Goal: Task Accomplishment & Management: Use online tool/utility

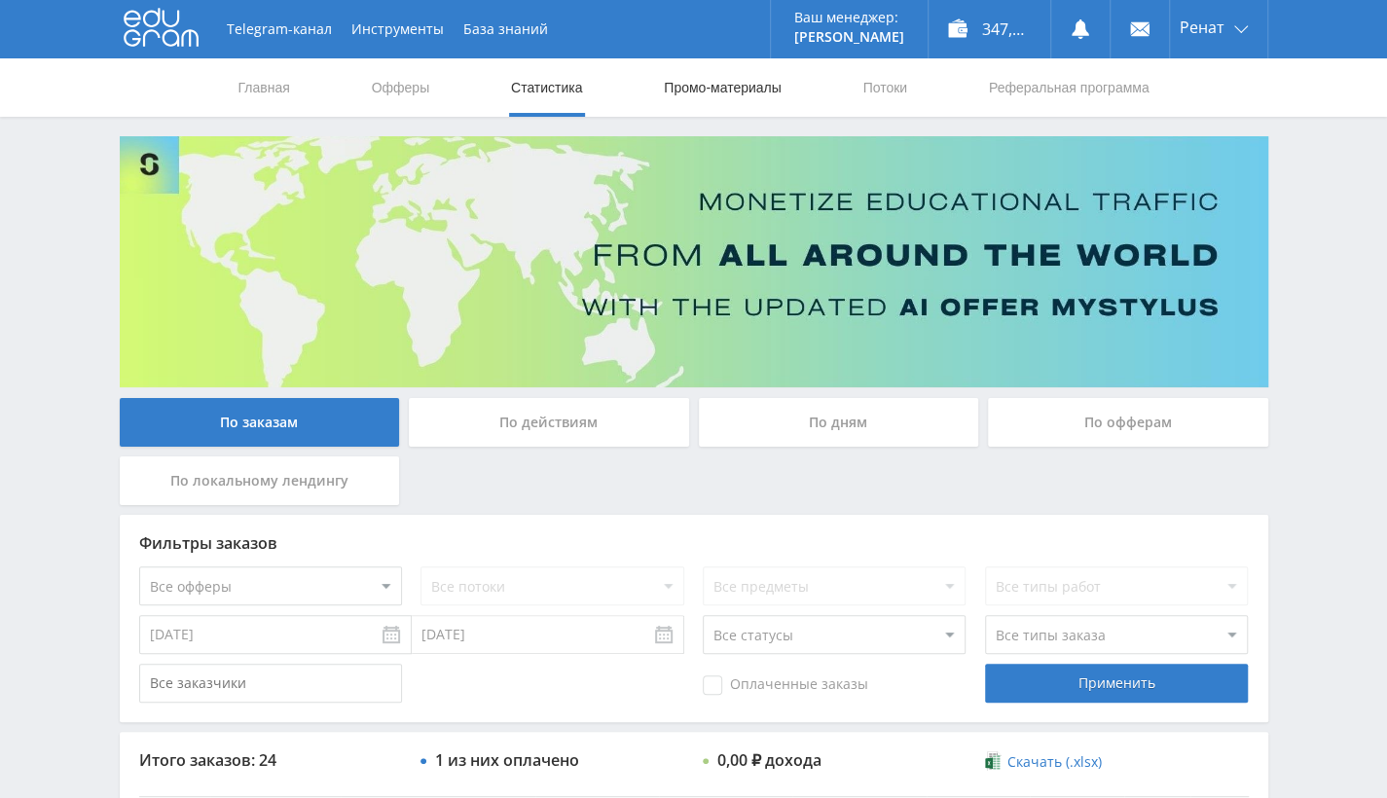
click at [748, 84] on link "Промо-материалы" at bounding box center [722, 87] width 121 height 58
select select "376"
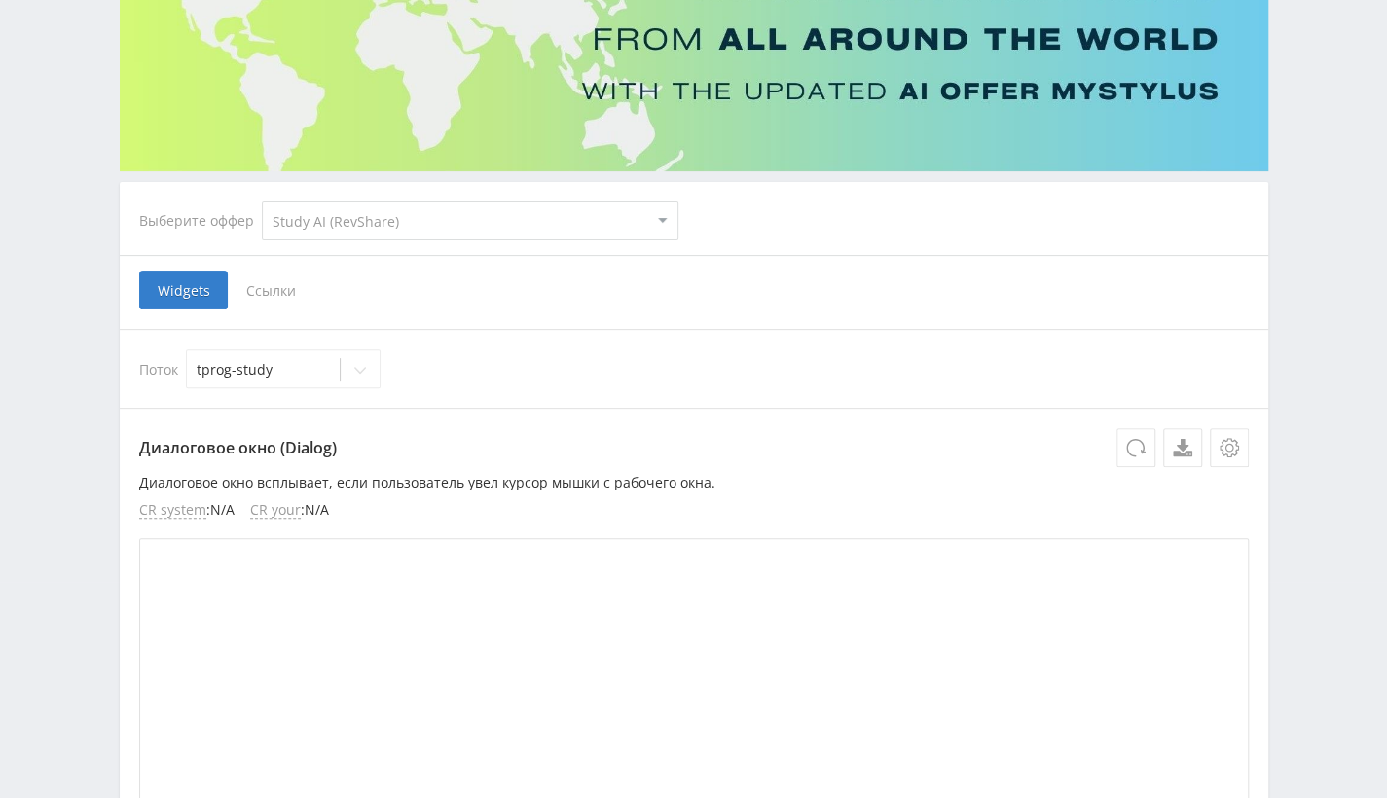
scroll to position [292, 0]
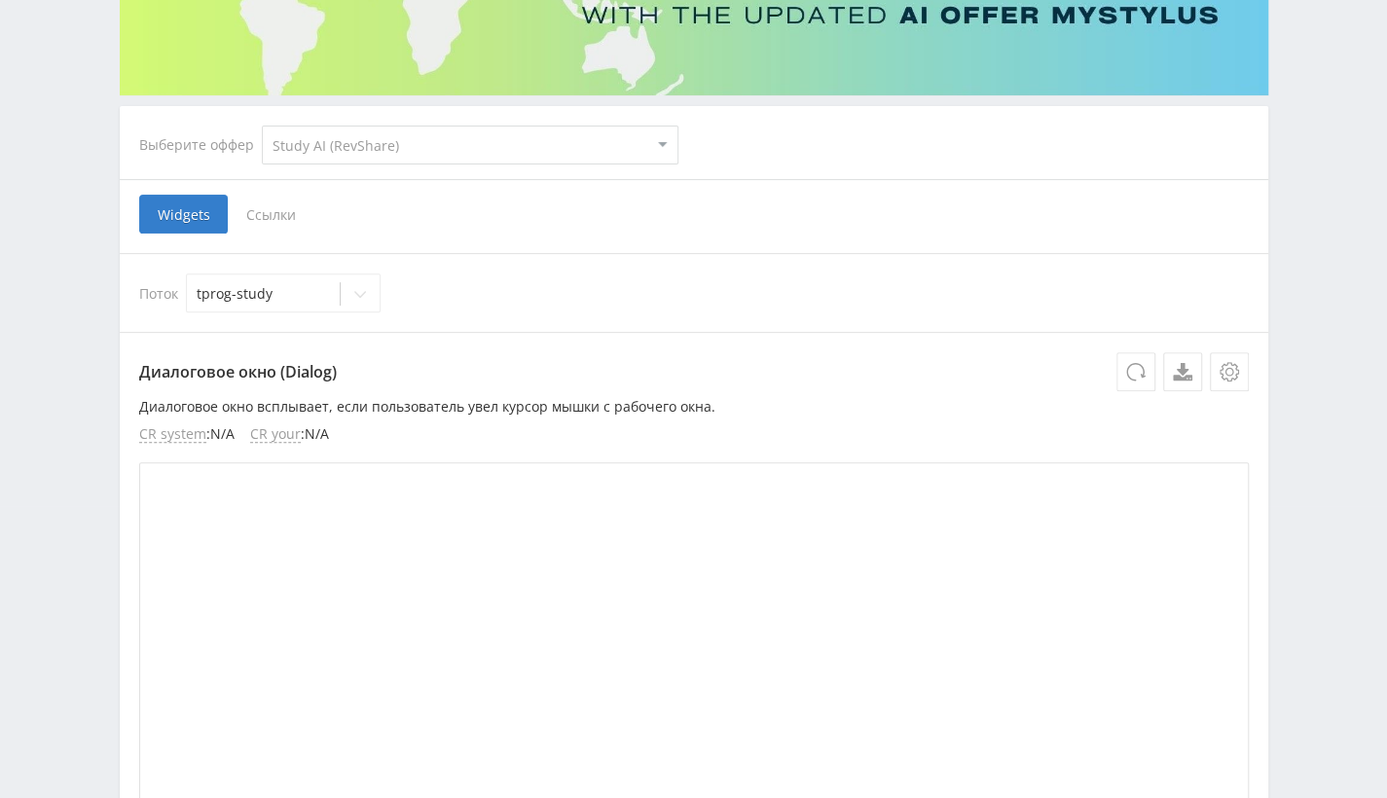
click at [357, 156] on select "MyStylus MyStylus - Revshare Кэмп Studybay Автор24 Studybay [GEOGRAPHIC_DATA] А…" at bounding box center [470, 145] width 416 height 39
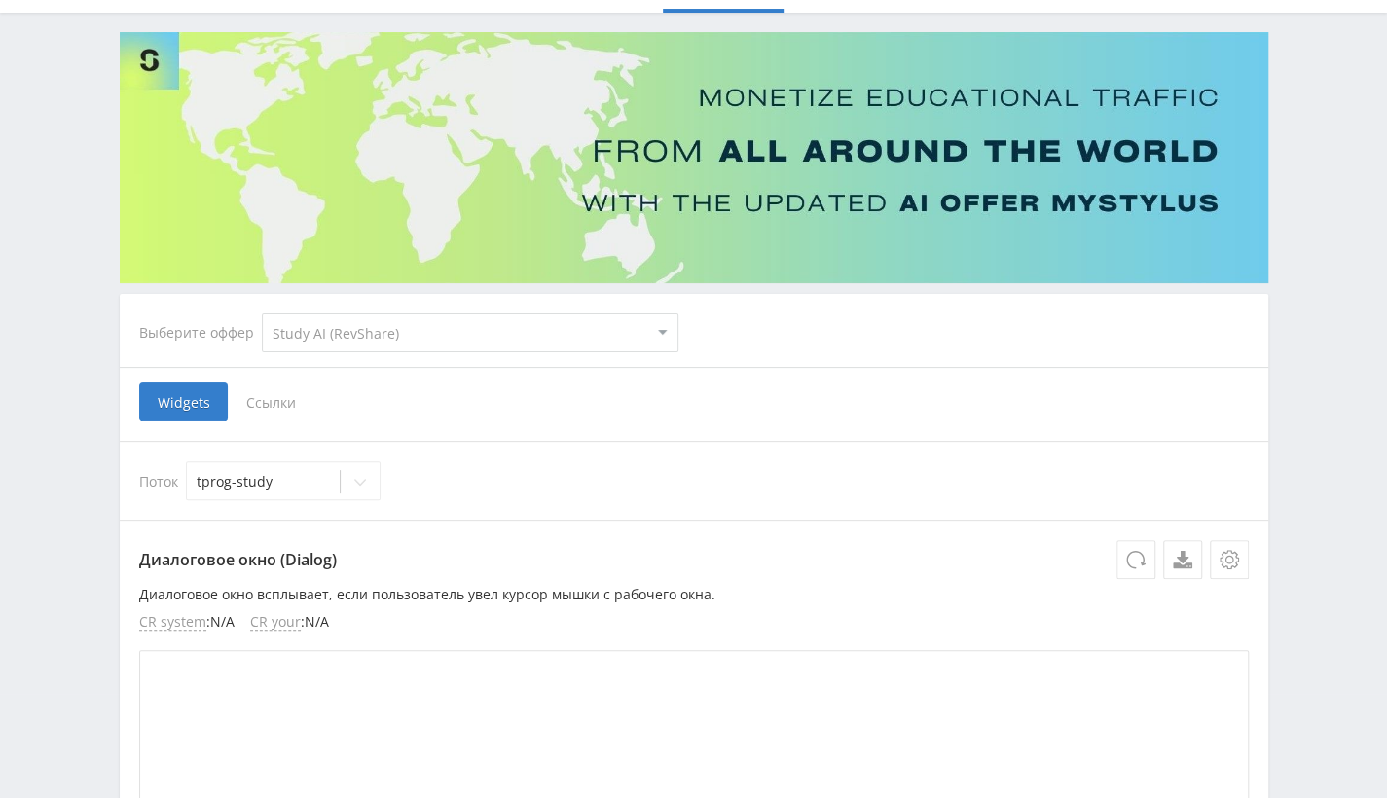
scroll to position [97, 0]
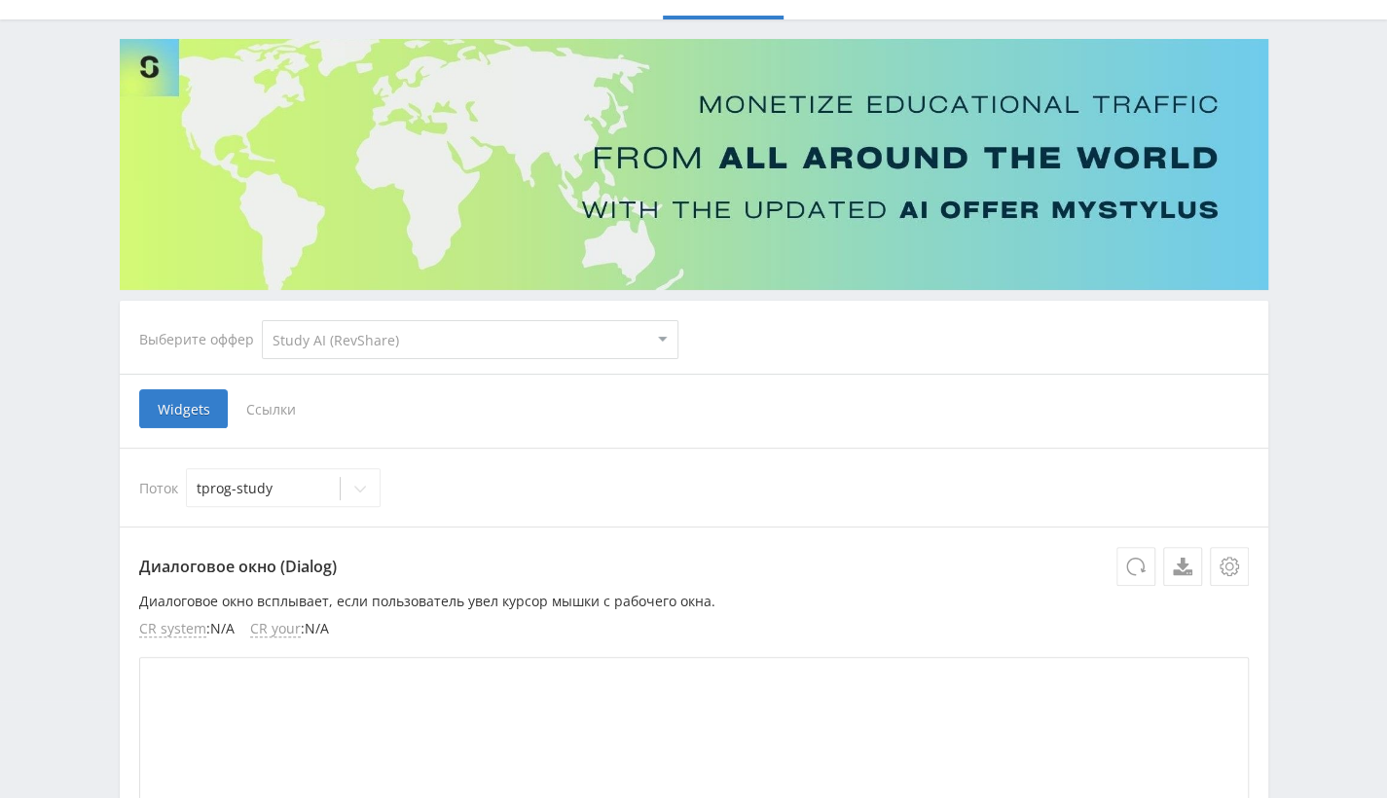
click at [254, 409] on span "Ссылки" at bounding box center [271, 408] width 87 height 39
click at [0, 0] on input "Ссылки" at bounding box center [0, 0] width 0 height 0
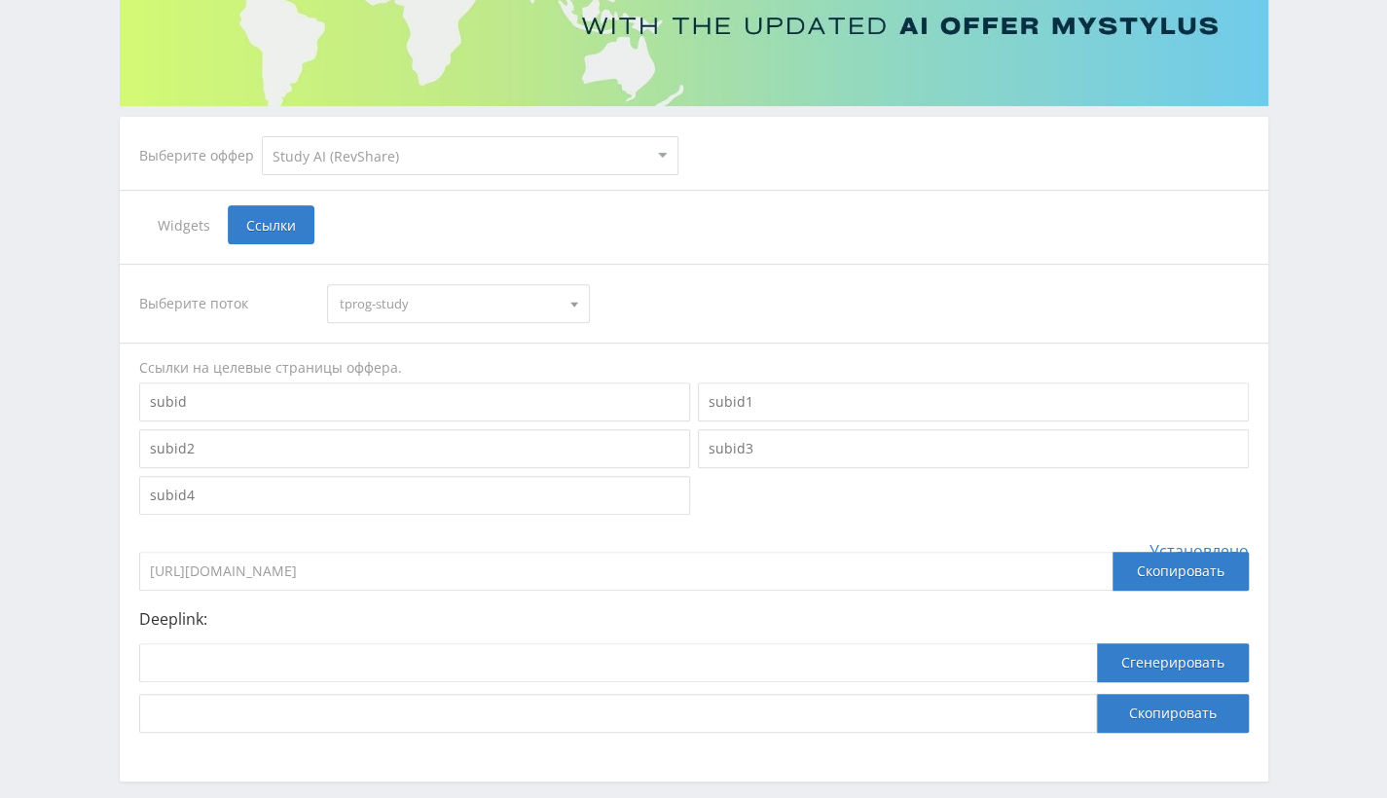
scroll to position [292, 0]
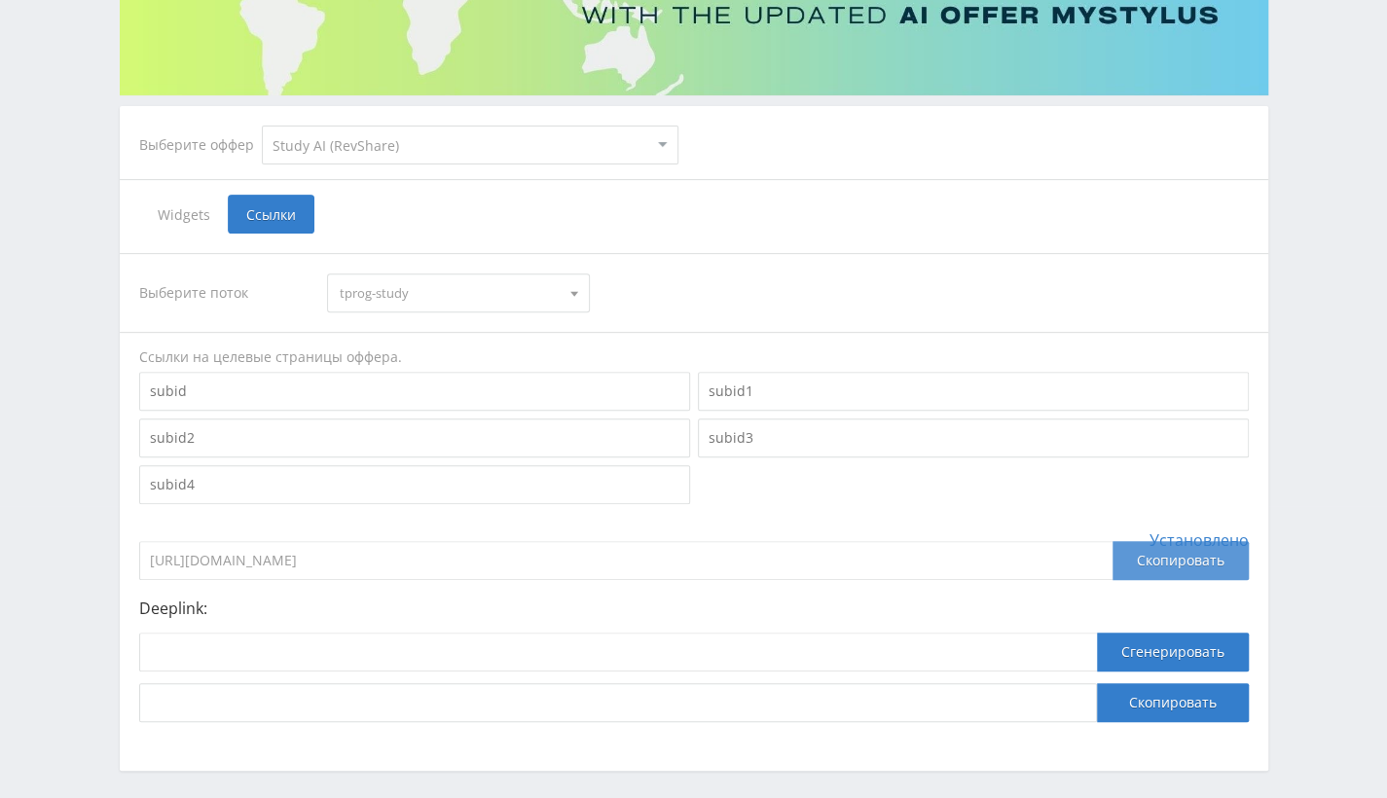
click at [1173, 566] on div "Скопировать" at bounding box center [1180, 560] width 136 height 39
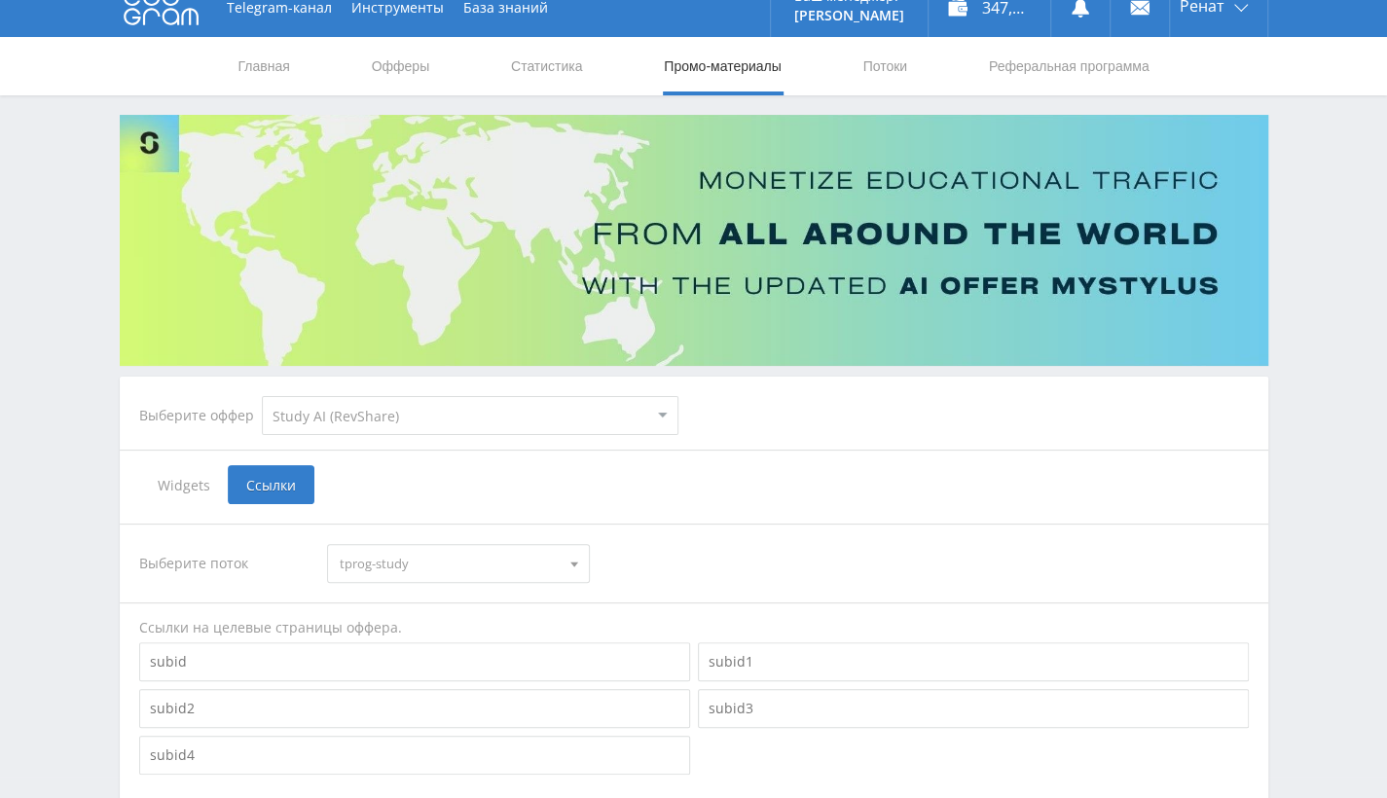
scroll to position [0, 0]
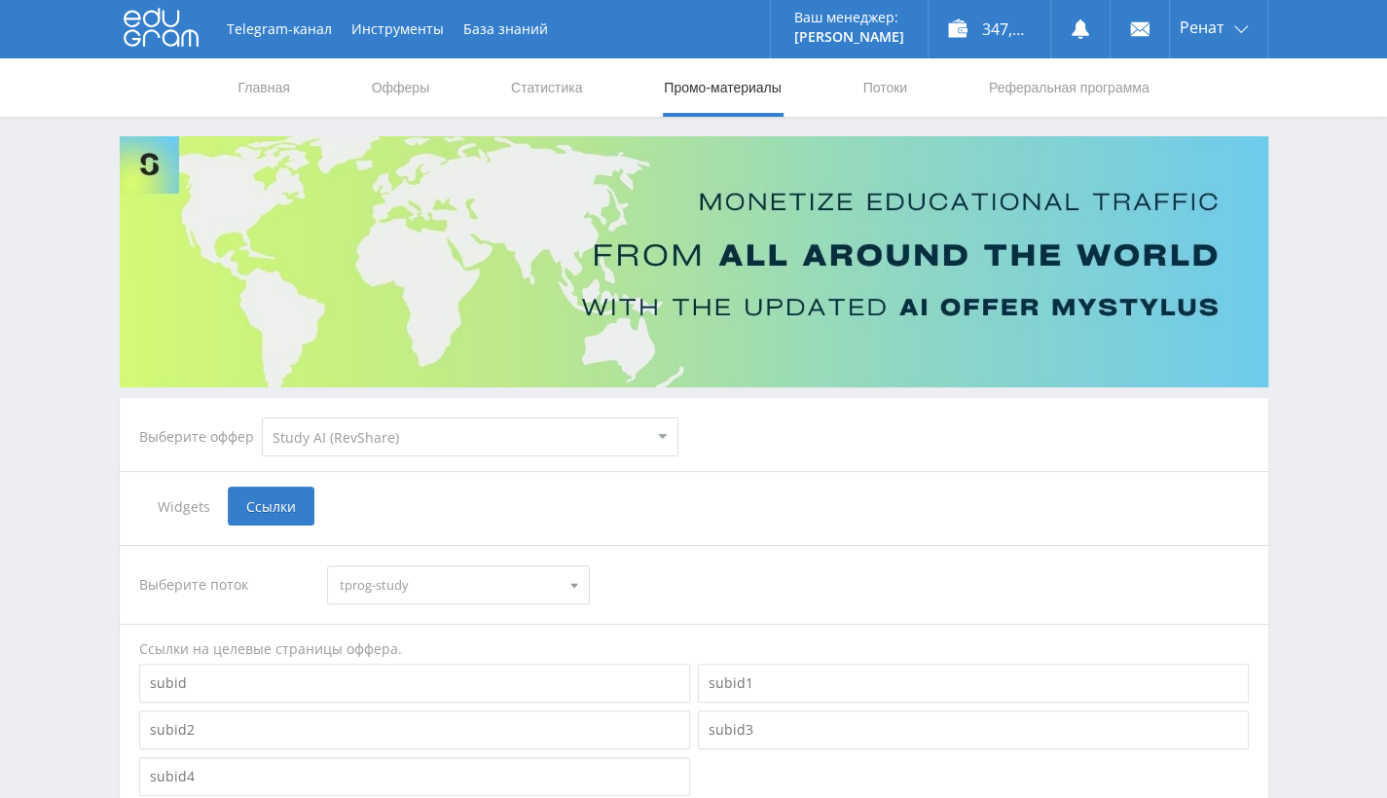
click at [855, 97] on nav "Главная Офферы Статистика Промо-материалы Потоки Реферальная программа" at bounding box center [693, 87] width 915 height 58
click at [884, 87] on link "Потоки" at bounding box center [884, 87] width 49 height 58
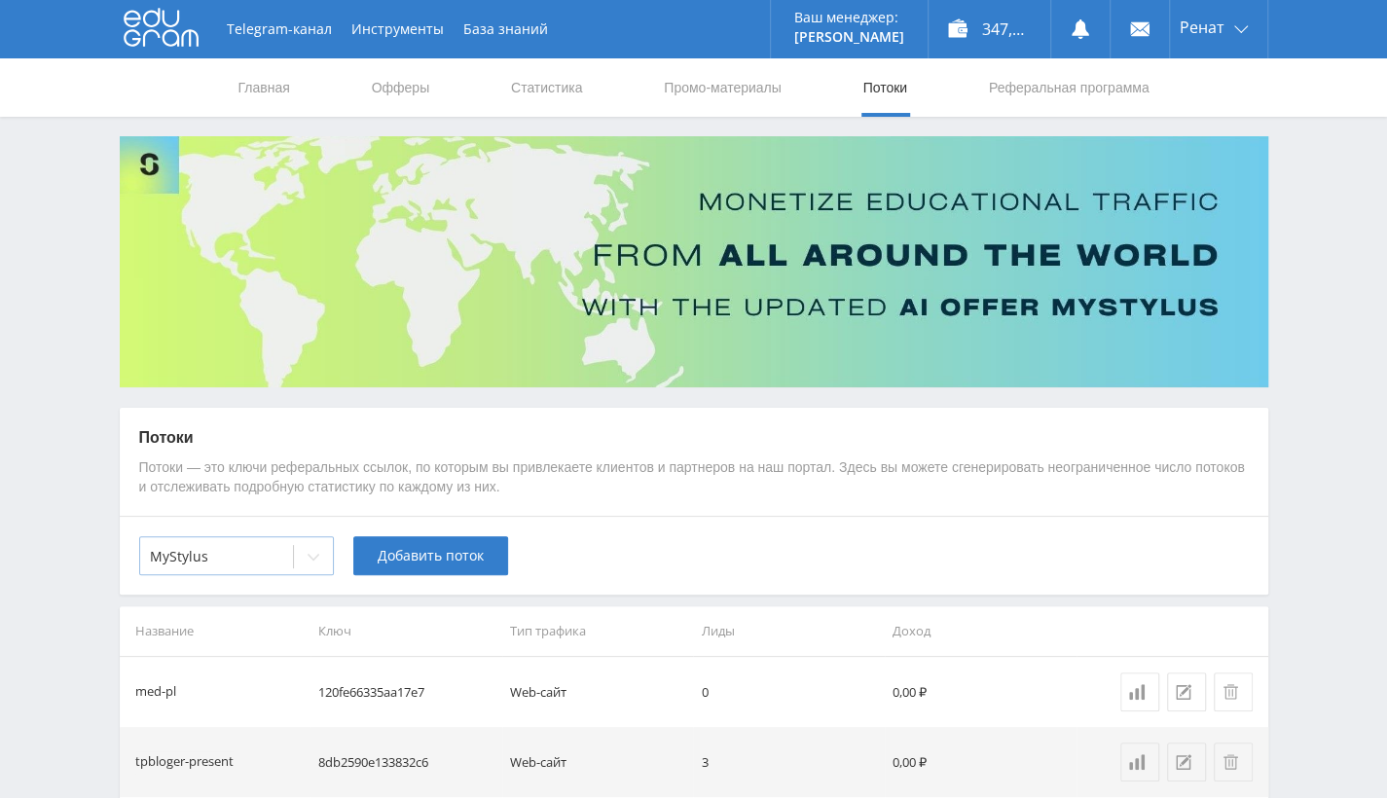
click at [253, 559] on div at bounding box center [216, 556] width 133 height 19
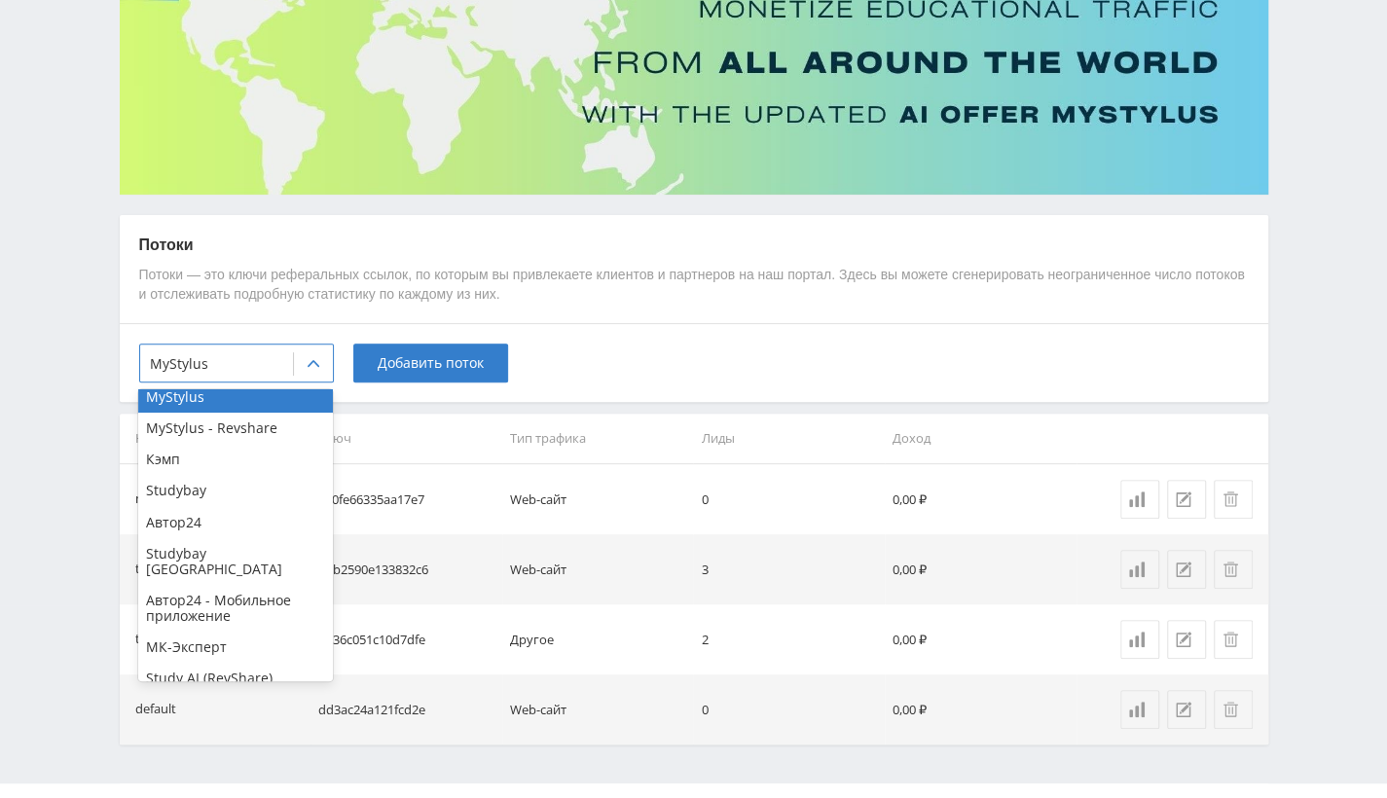
scroll to position [195, 0]
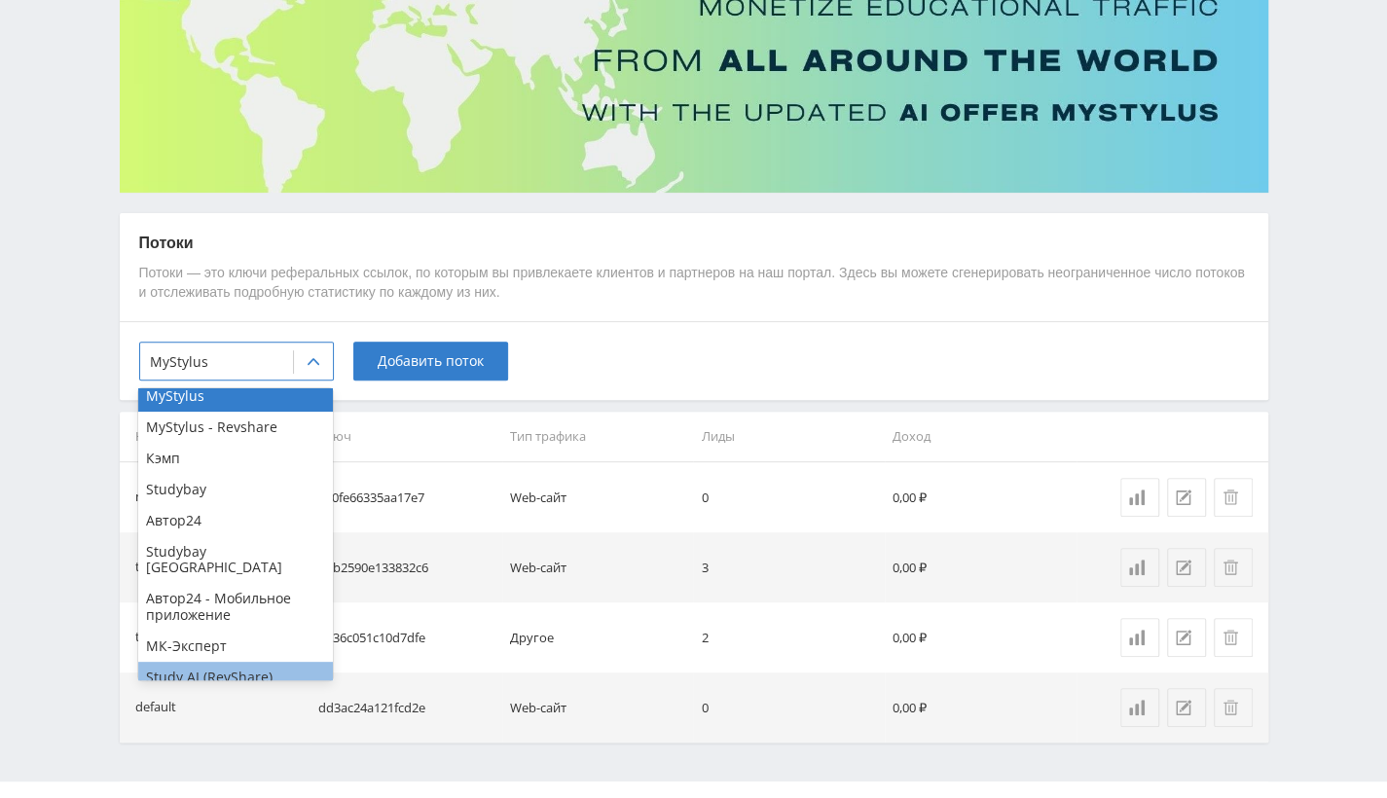
click at [255, 662] on div "Study AI (RevShare)" at bounding box center [235, 677] width 195 height 31
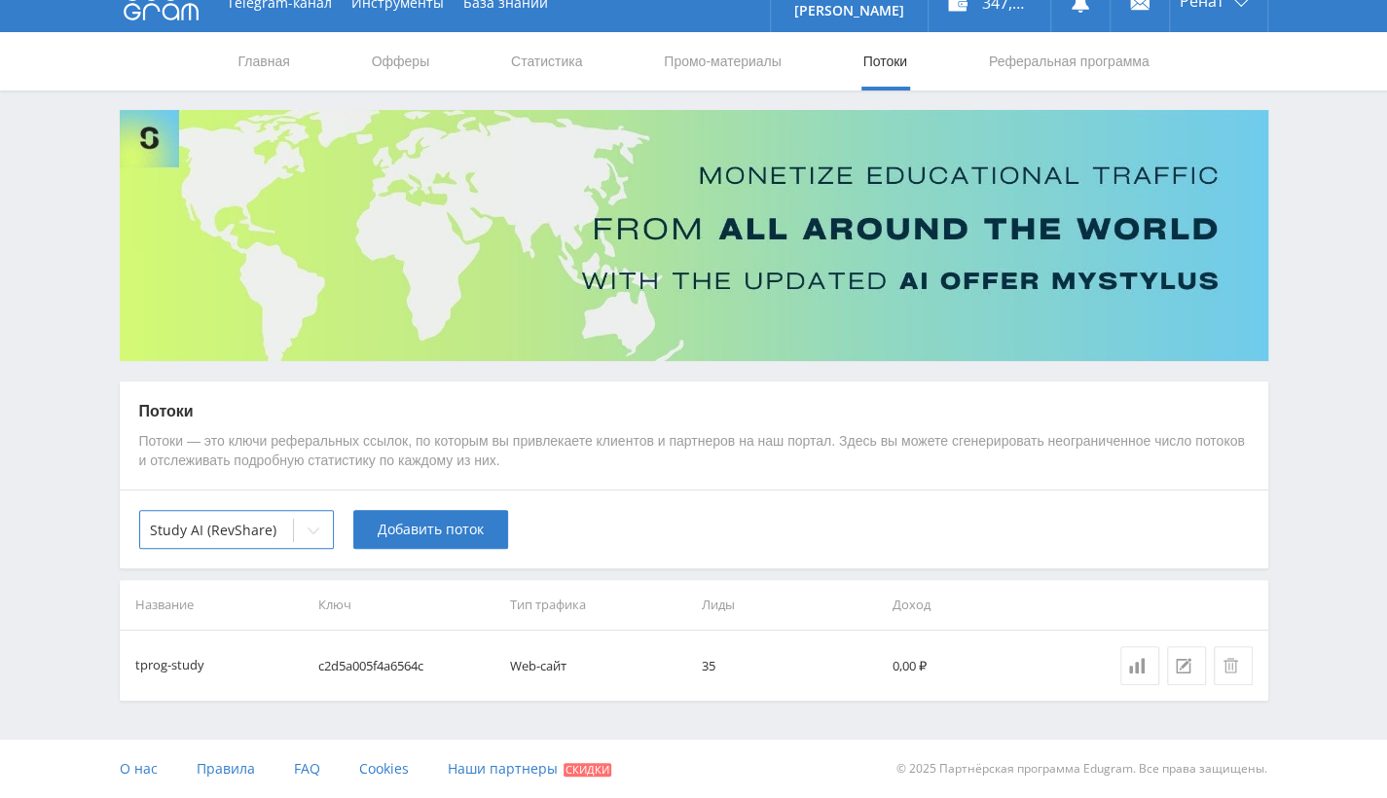
scroll to position [25, 0]
click at [415, 523] on span "Добавить поток" at bounding box center [431, 531] width 106 height 16
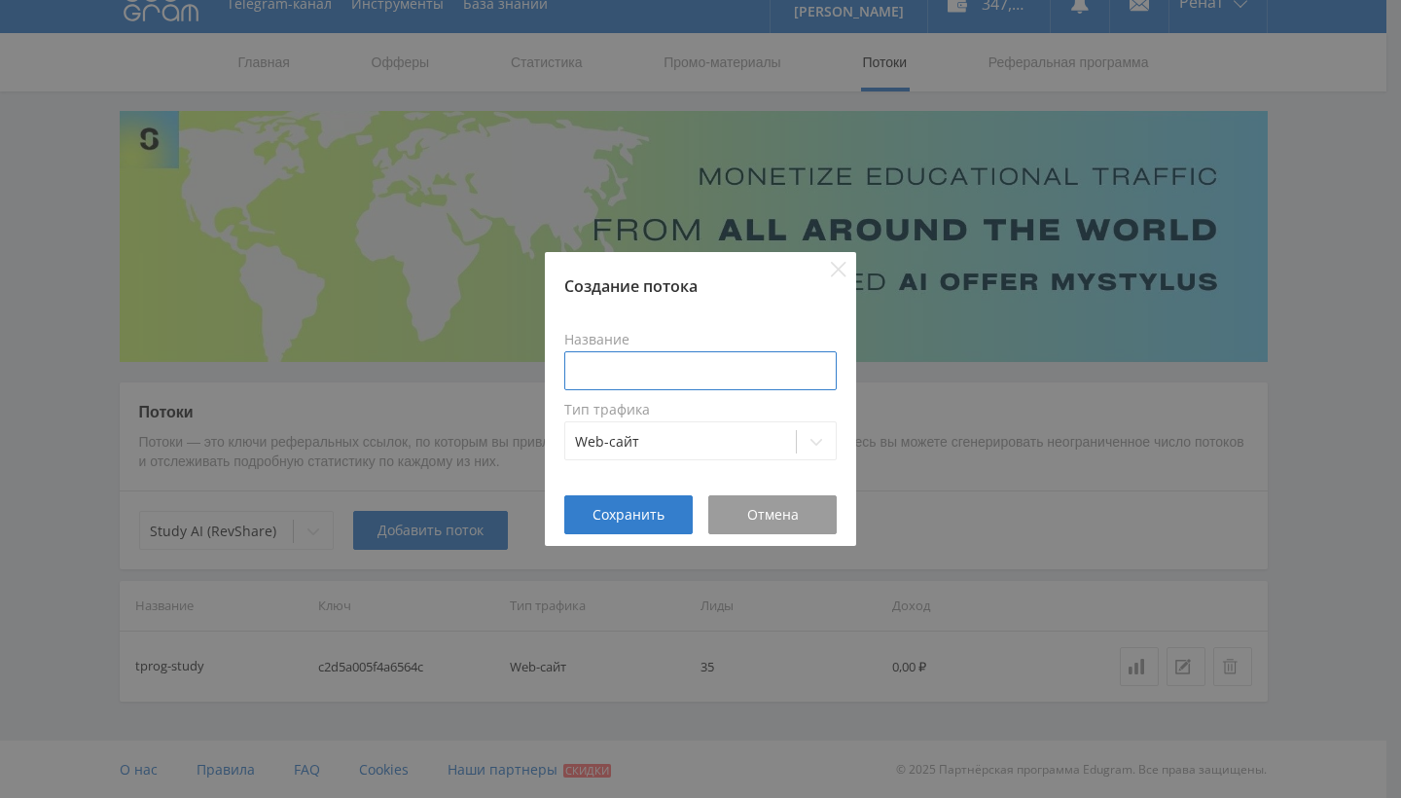
click at [638, 376] on input at bounding box center [700, 370] width 272 height 39
type input "dzen2-referat"
click at [659, 514] on span "Сохранить" at bounding box center [629, 515] width 72 height 16
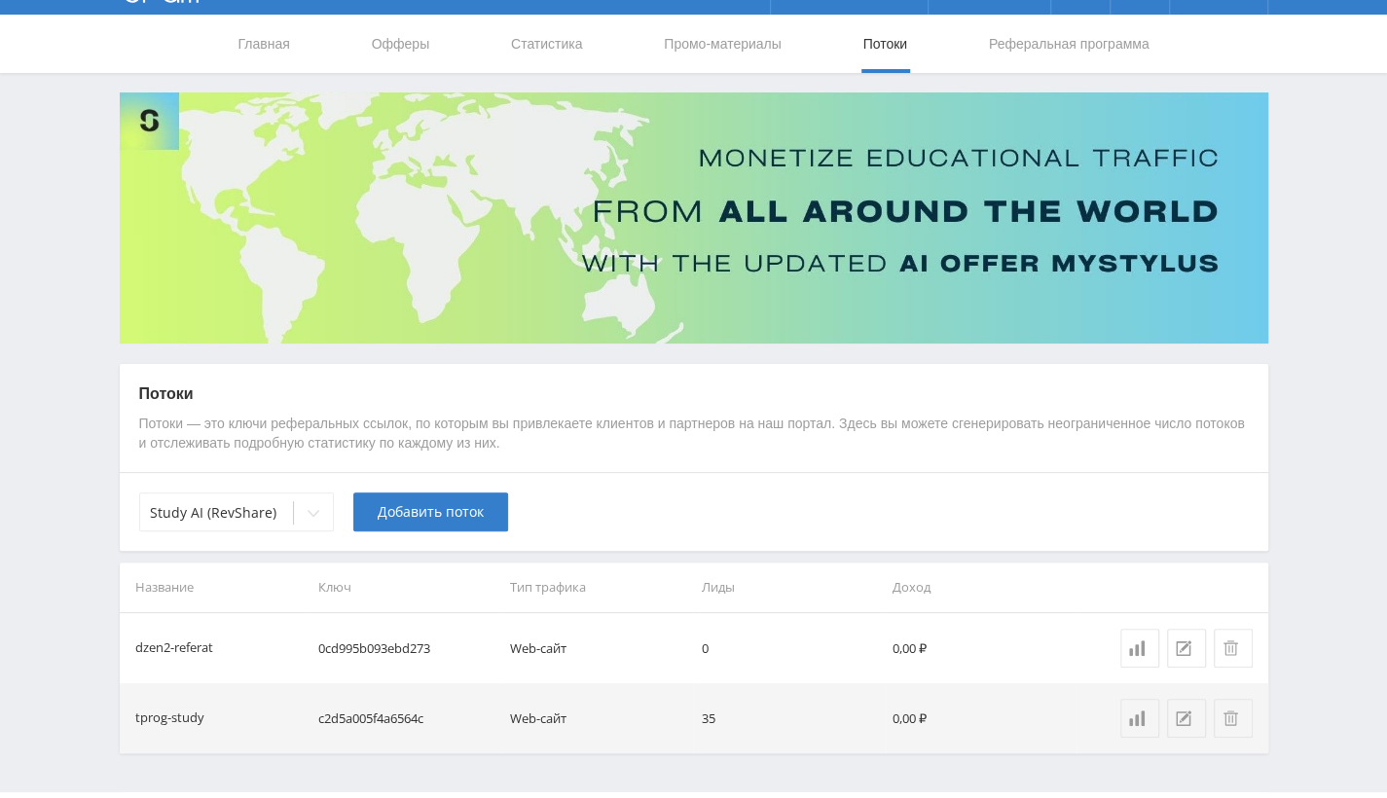
scroll to position [0, 0]
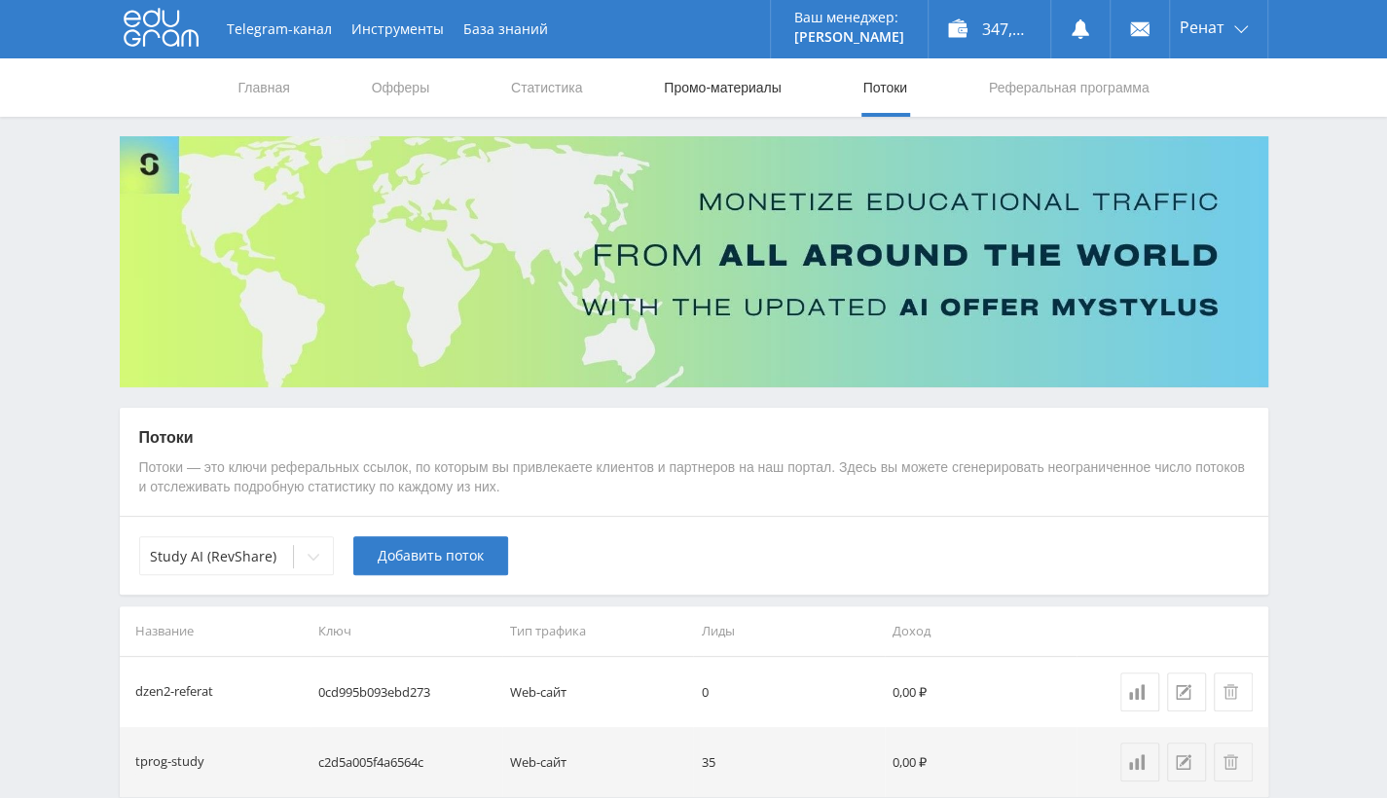
click at [725, 89] on link "Промо-материалы" at bounding box center [722, 87] width 121 height 58
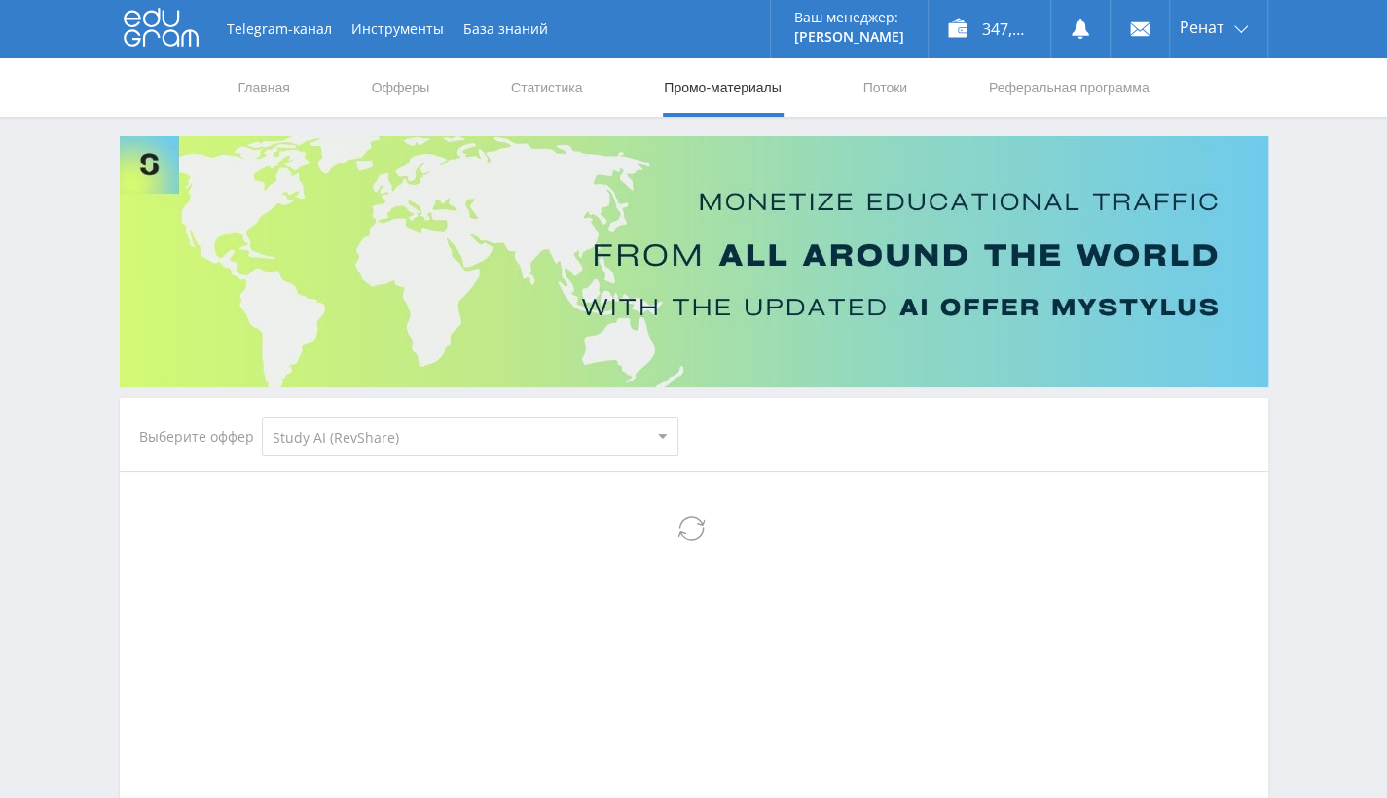
select select "376"
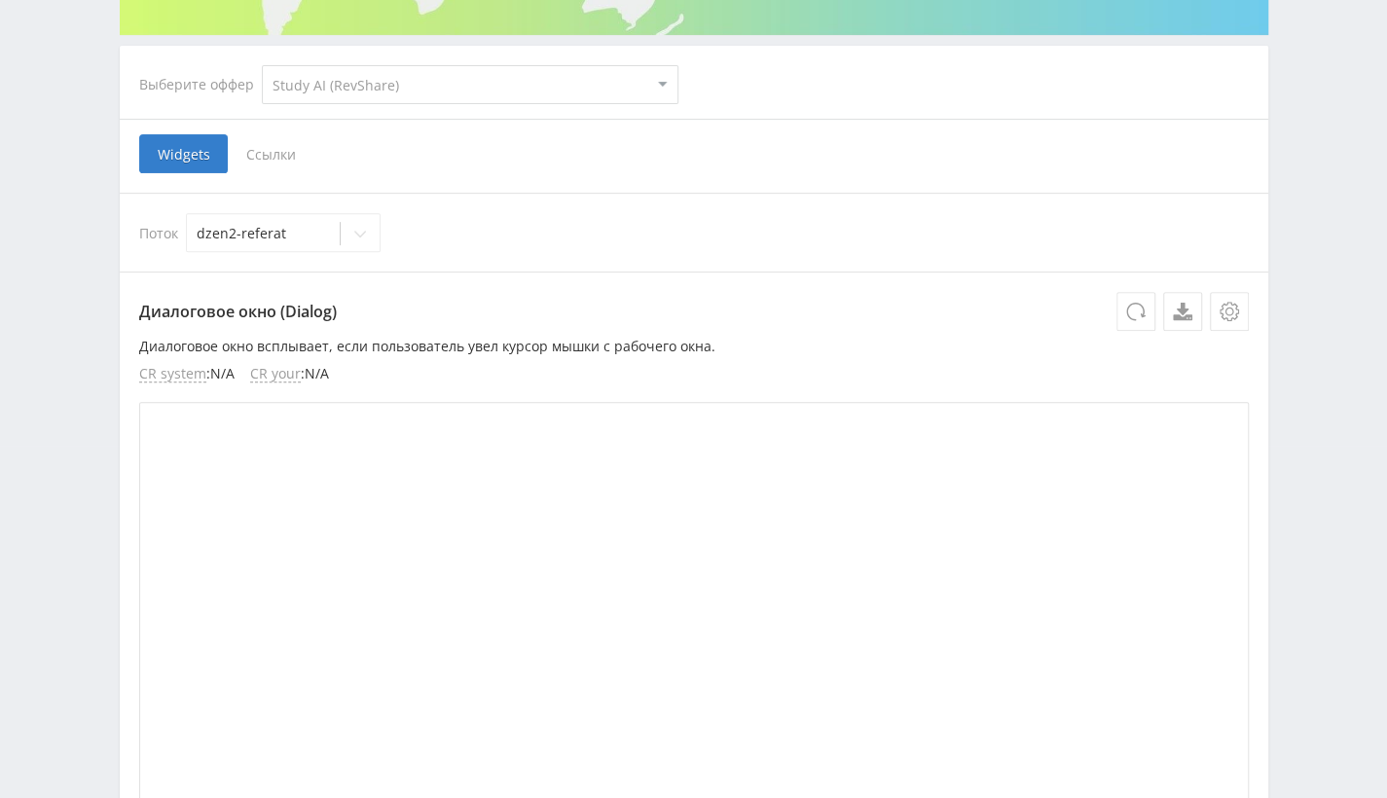
scroll to position [292, 0]
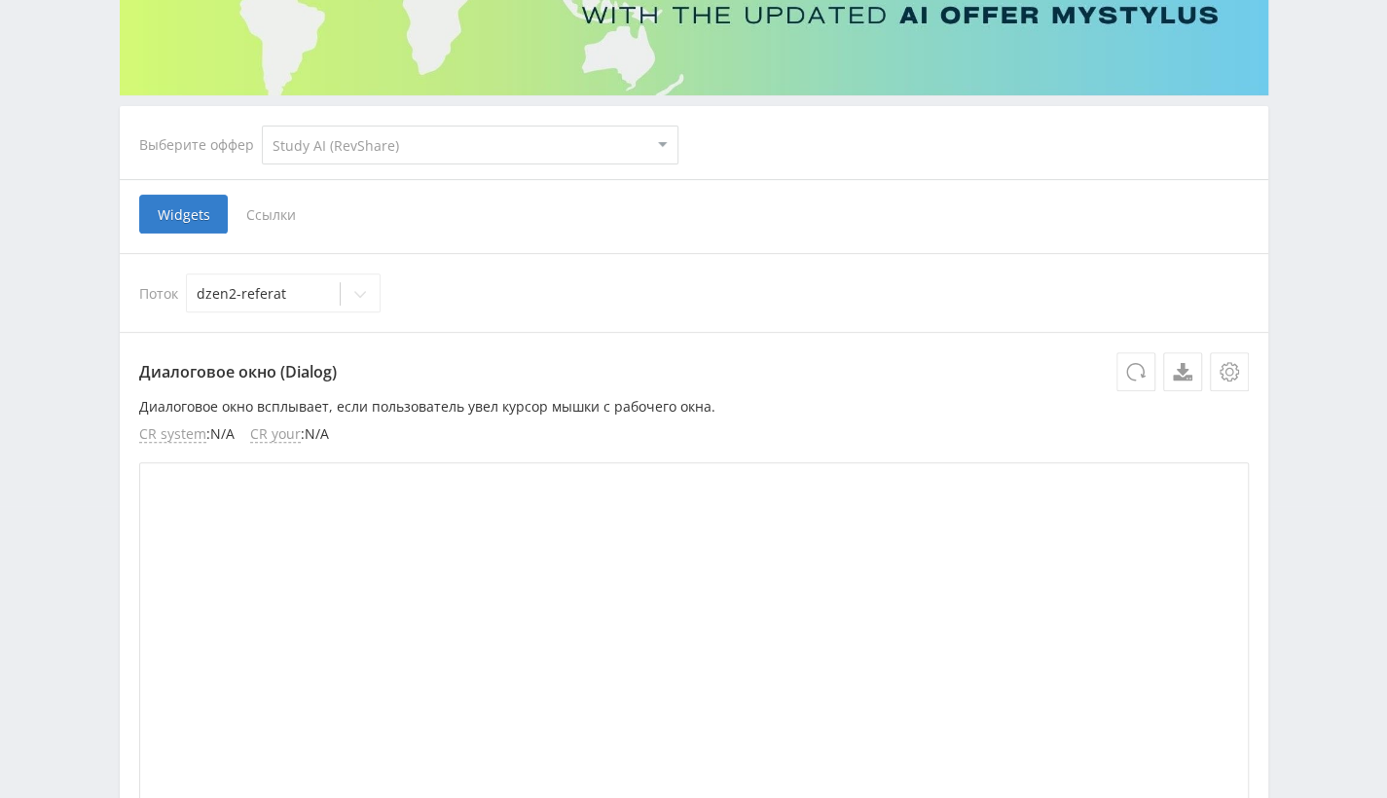
click at [284, 224] on span "Ссылки" at bounding box center [271, 214] width 87 height 39
click at [0, 0] on input "Ссылки" at bounding box center [0, 0] width 0 height 0
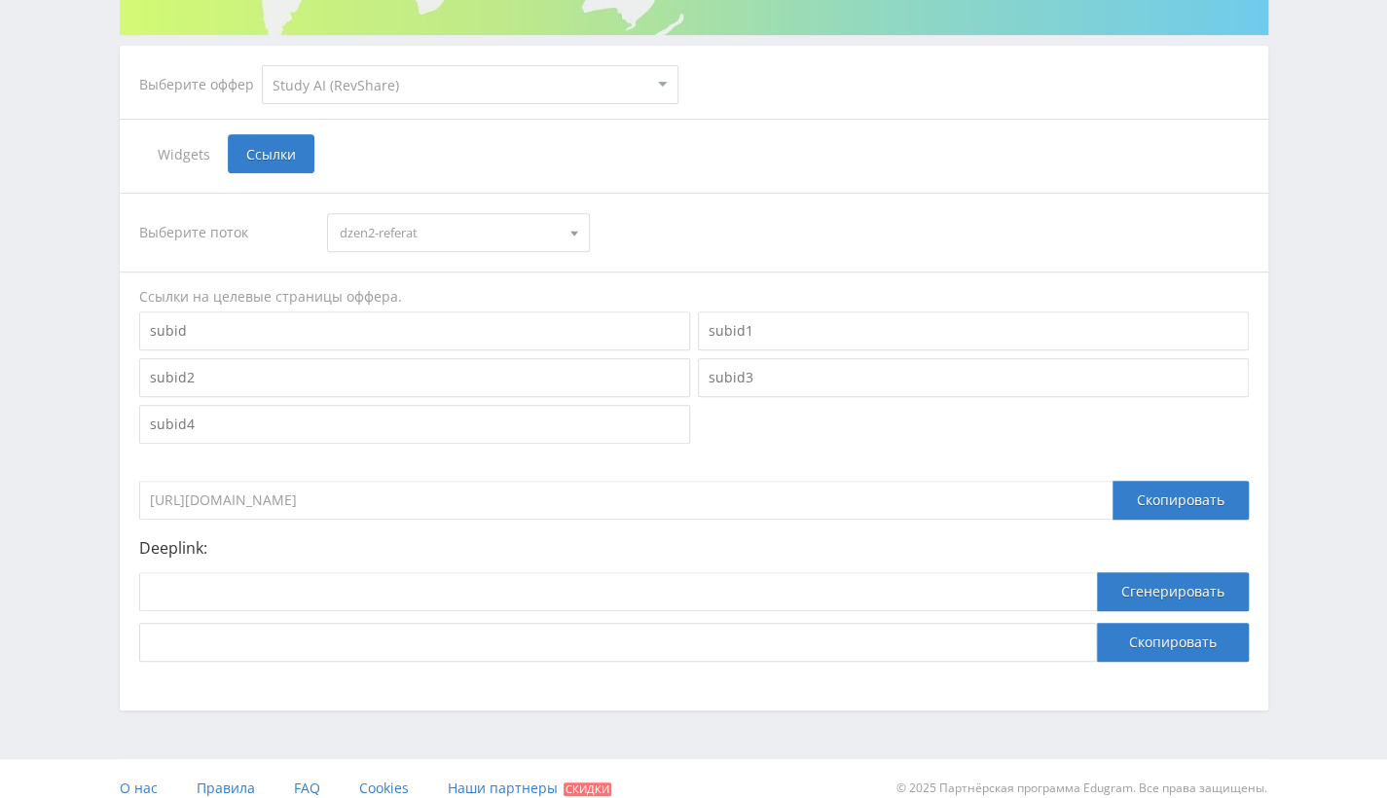
scroll to position [370, 0]
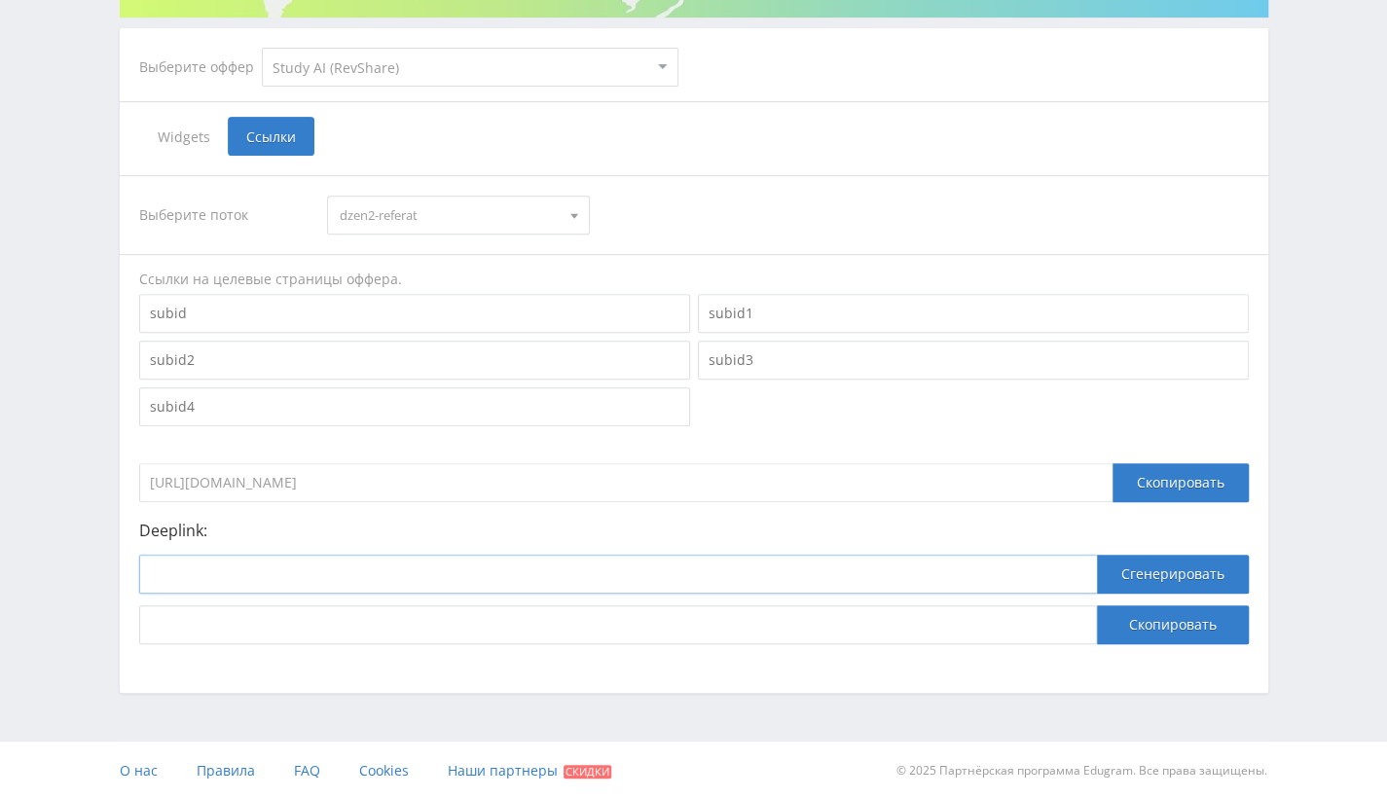
click at [354, 569] on input at bounding box center [617, 574] width 957 height 39
paste input "[URL]"
type input "[URL]"
click at [1156, 582] on button "Сгенерировать" at bounding box center [1173, 574] width 152 height 39
click at [1148, 633] on button "Скопировать" at bounding box center [1173, 624] width 152 height 39
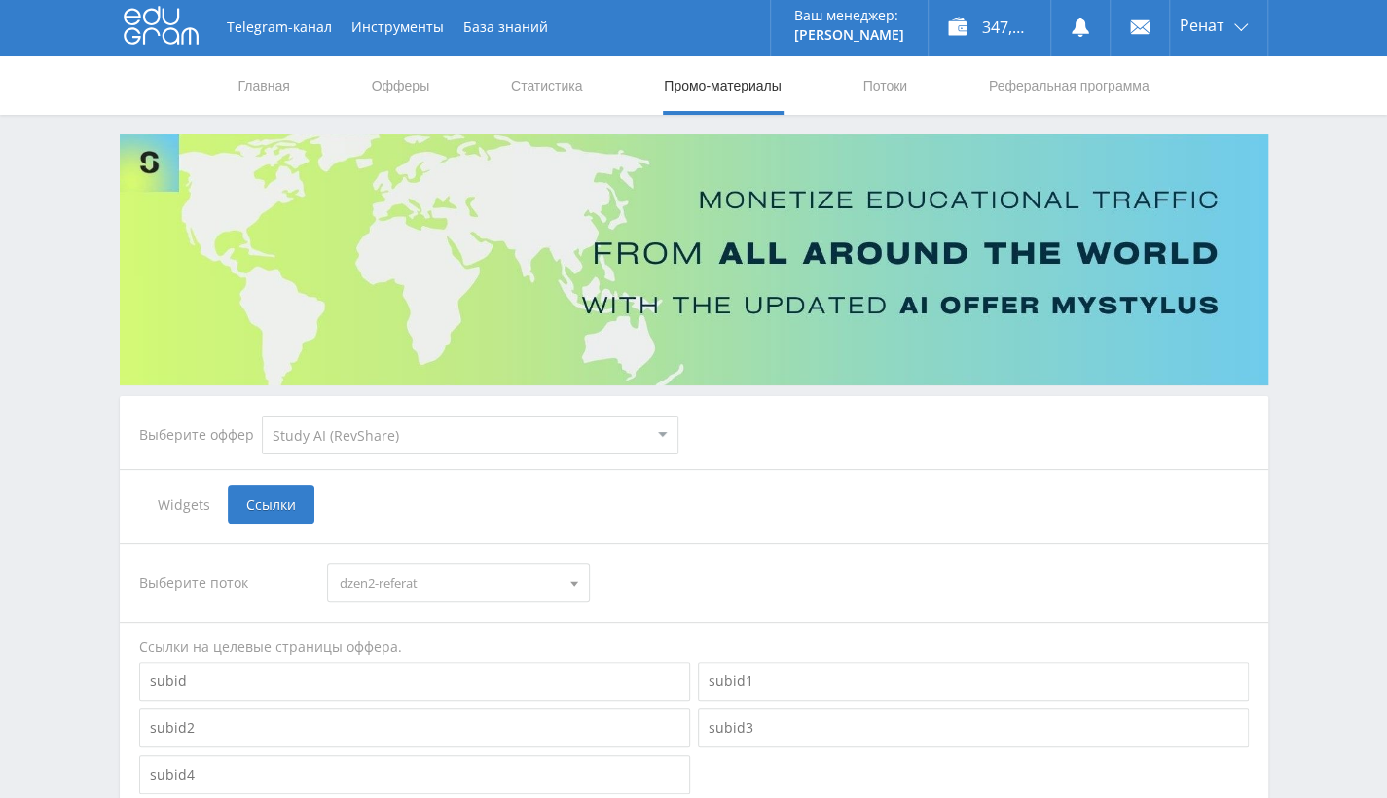
scroll to position [0, 0]
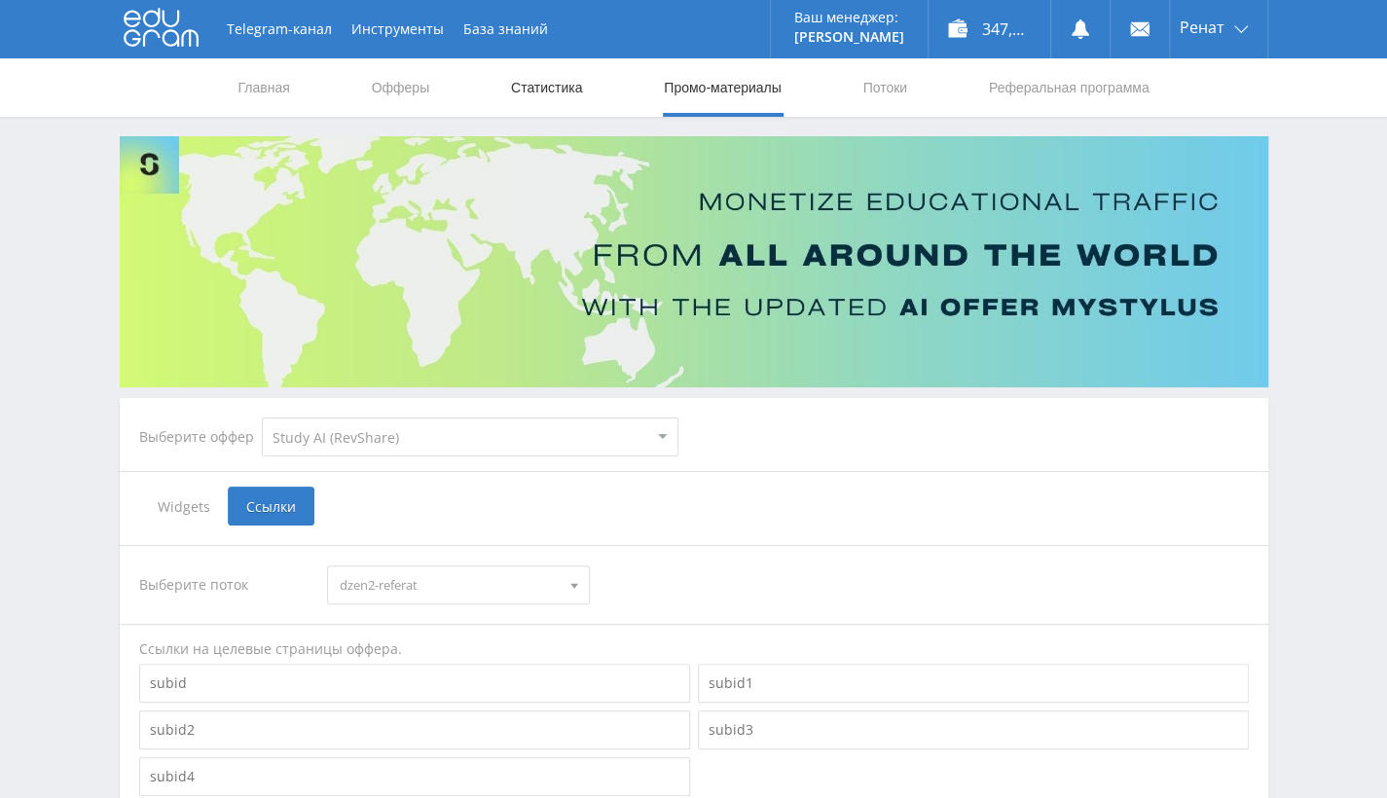
click at [547, 77] on link "Статистика" at bounding box center [547, 87] width 76 height 58
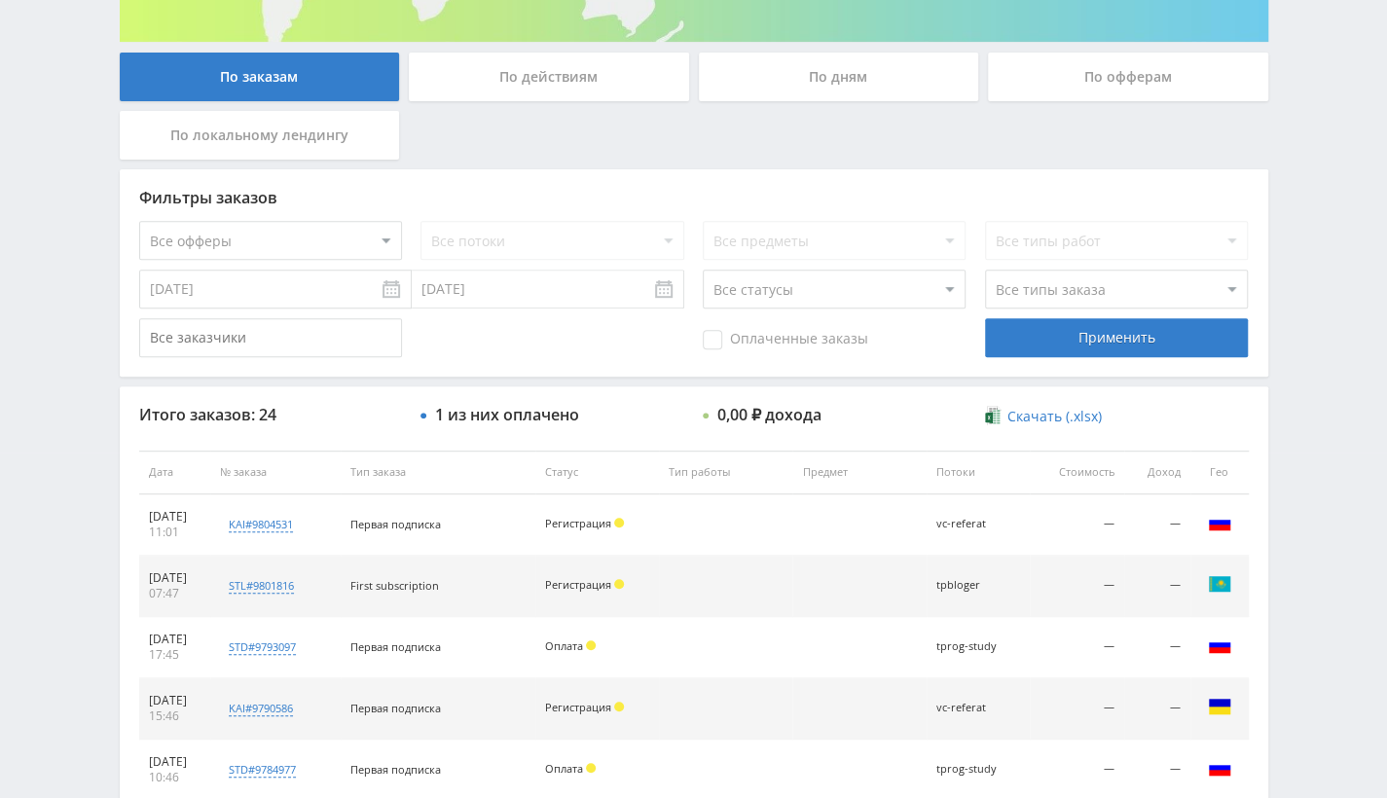
scroll to position [344, 0]
